Goal: Information Seeking & Learning: Learn about a topic

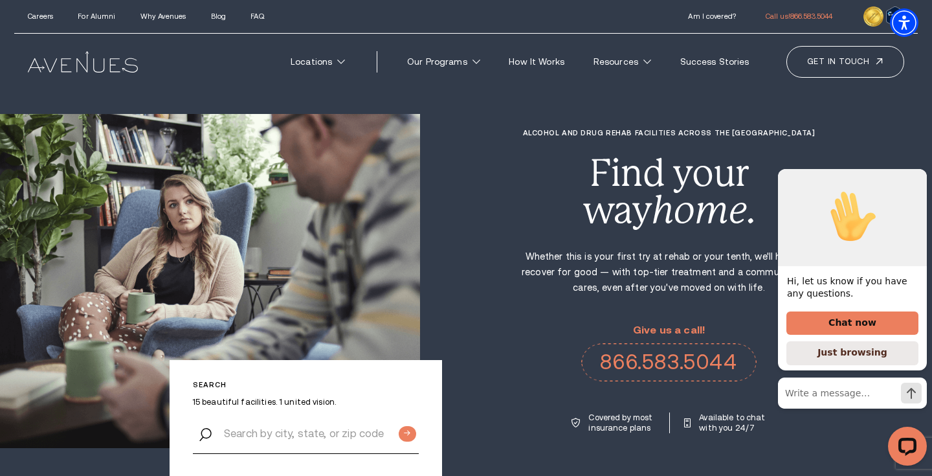
click at [68, 67] on img at bounding box center [82, 61] width 109 height 21
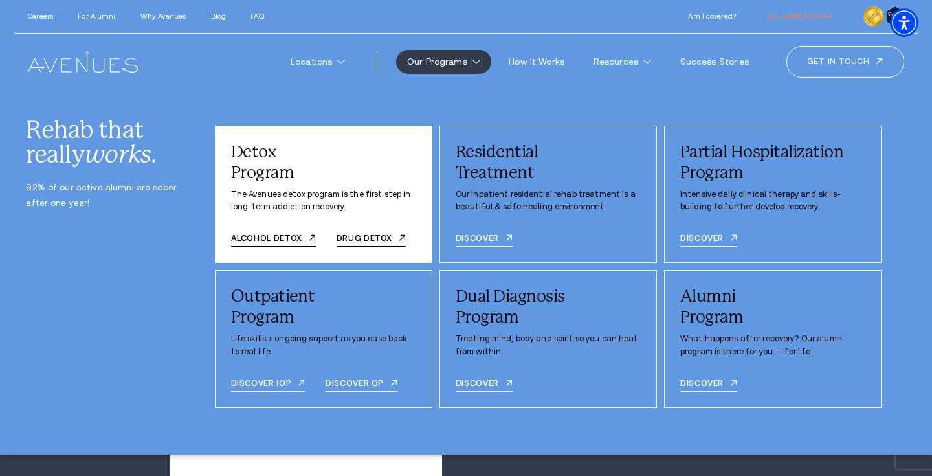
click at [273, 169] on div "Detox Program" at bounding box center [323, 162] width 185 height 41
click at [272, 159] on div "Detox Program" at bounding box center [323, 162] width 185 height 41
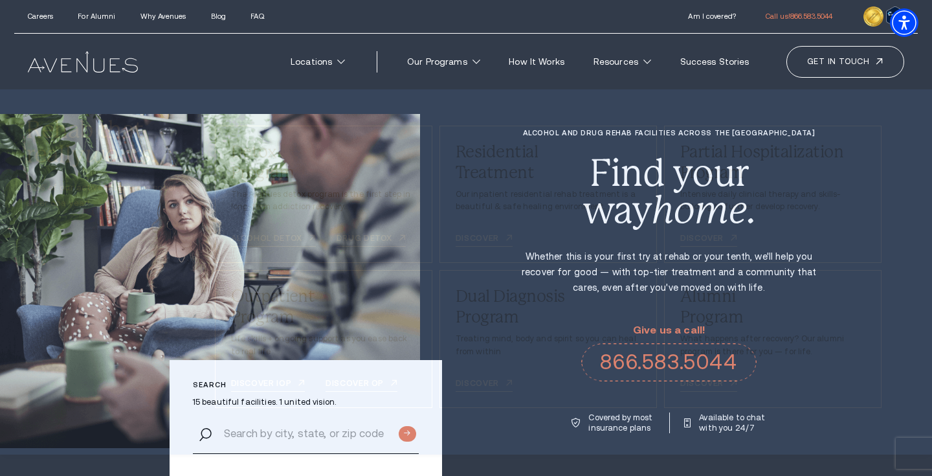
click at [462, 117] on div "Rehab that really works . 92% of our active alumni are sober after one year! De…" at bounding box center [466, 271] width 932 height 365
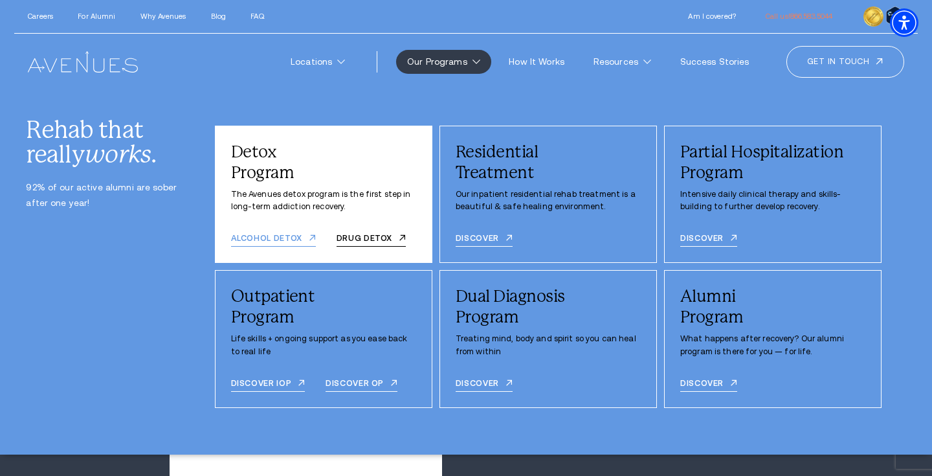
click at [258, 239] on link "Alcohol detox" at bounding box center [273, 240] width 85 height 13
